Goal: Check status: Check status

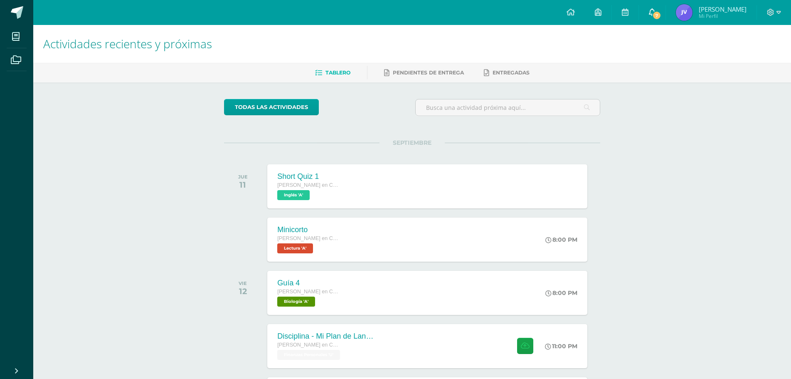
click at [655, 11] on icon at bounding box center [652, 11] width 7 height 7
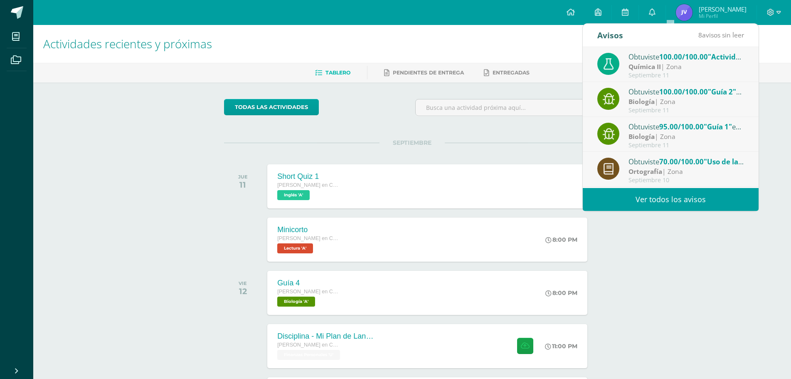
click at [662, 208] on link "Ver todos los avisos" at bounding box center [671, 199] width 176 height 23
click at [662, 201] on link "Ver todos los avisos" at bounding box center [671, 199] width 176 height 23
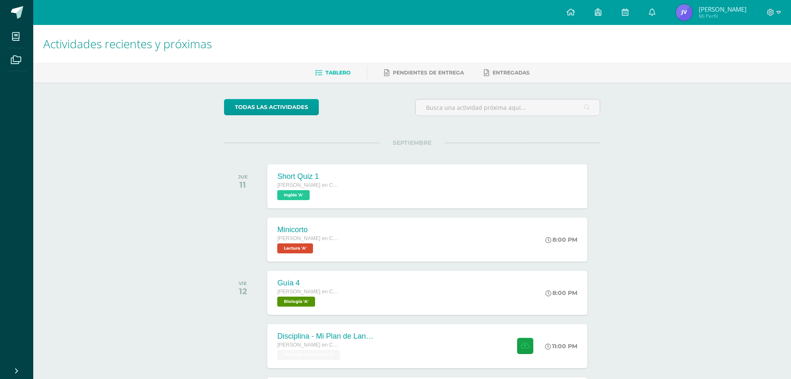
click at [692, 13] on img at bounding box center [684, 12] width 17 height 17
click at [692, 12] on img at bounding box center [684, 12] width 17 height 17
click at [729, 7] on span "[PERSON_NAME]" at bounding box center [722, 9] width 48 height 8
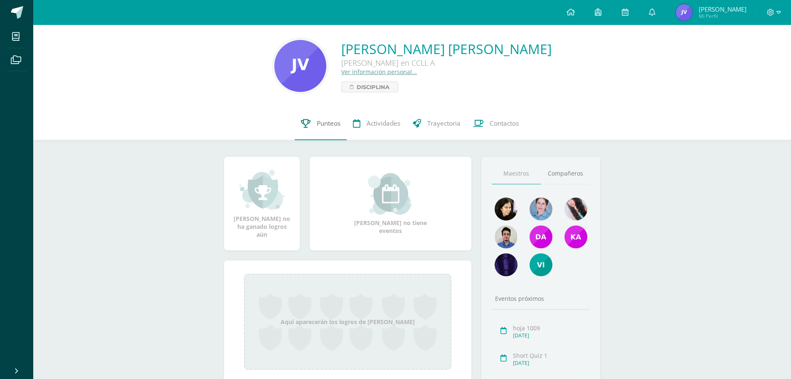
click at [330, 125] on span "Punteos" at bounding box center [329, 123] width 24 height 9
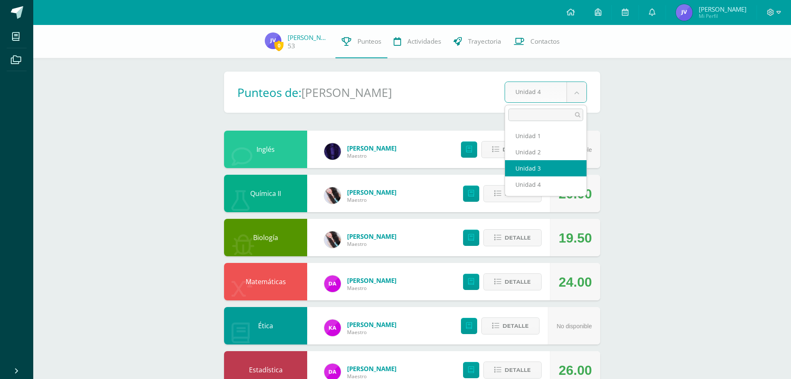
select select "Unidad 3"
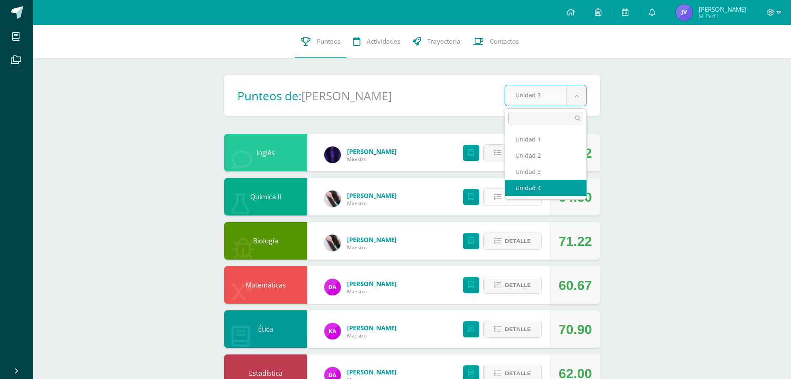
select select "Unidad 4"
